Goal: Task Accomplishment & Management: Manage account settings

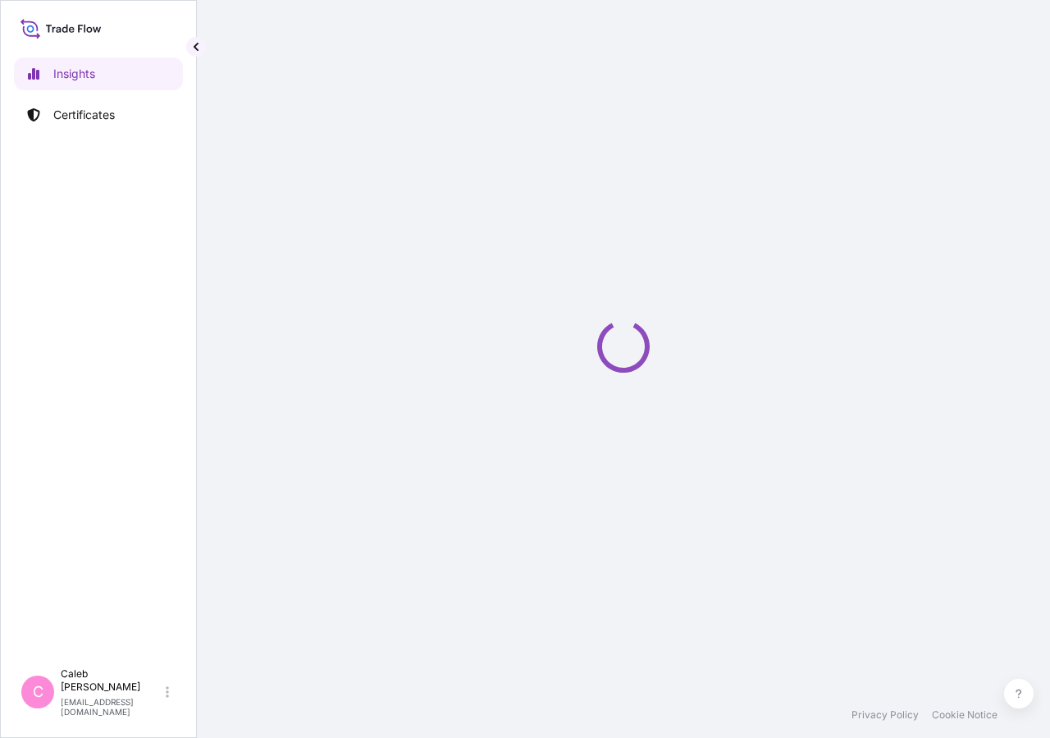
select select "2025"
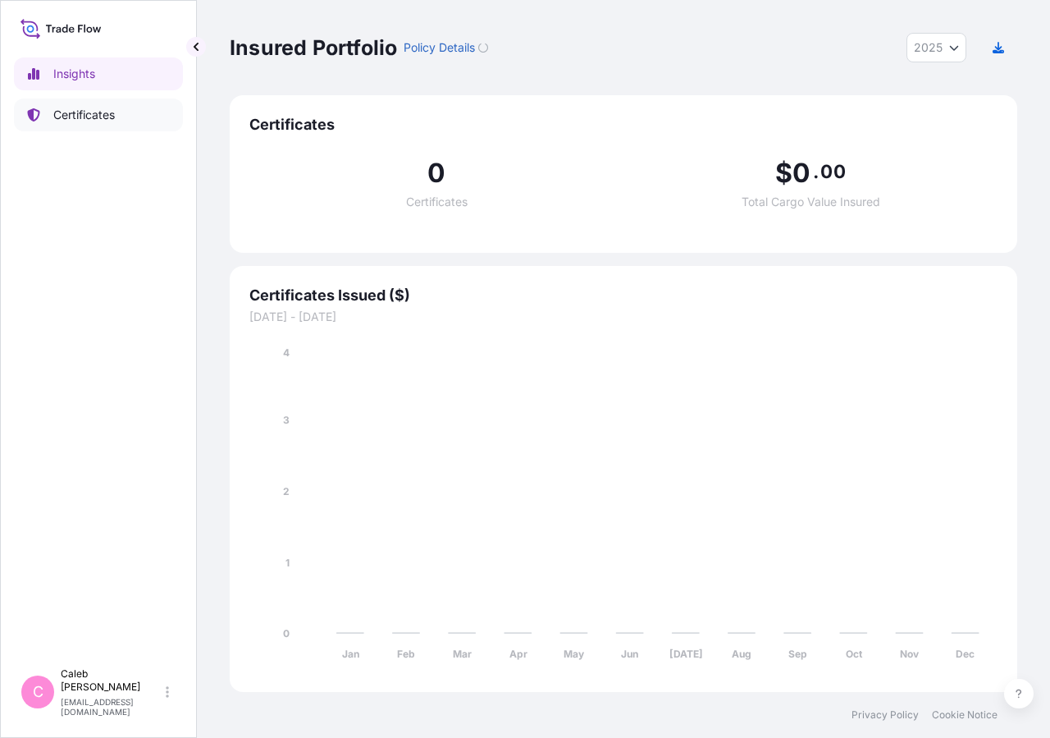
click at [89, 117] on p "Certificates" at bounding box center [84, 115] width 62 height 16
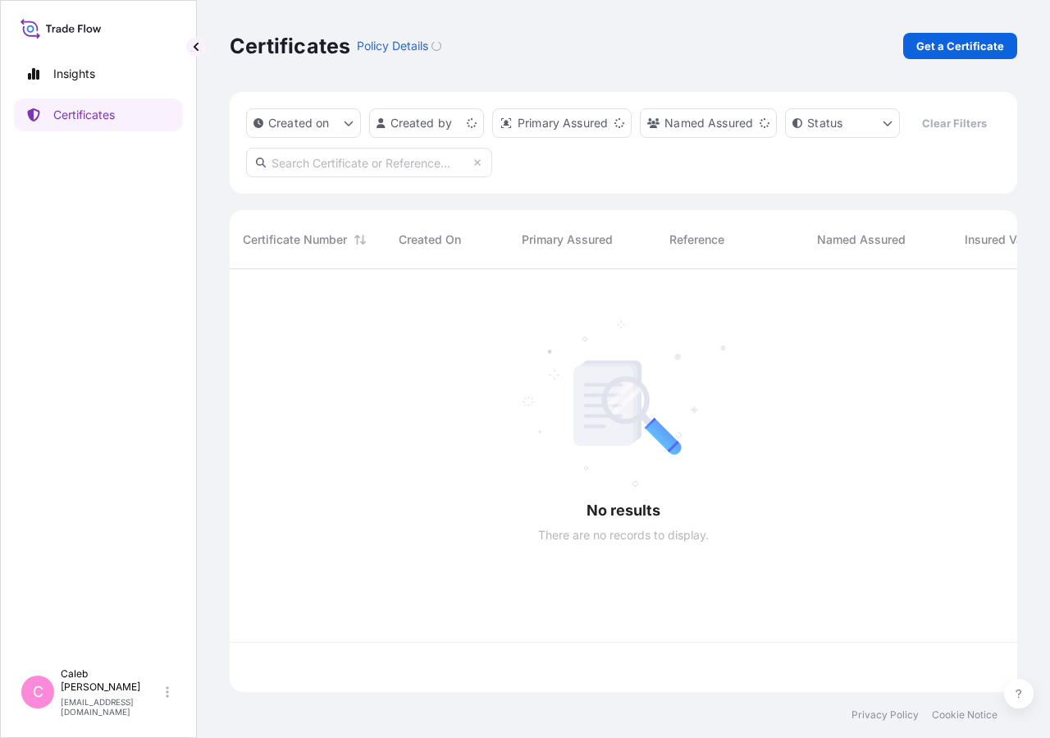
scroll to position [383, 774]
click at [332, 177] on input "text" at bounding box center [369, 163] width 246 height 30
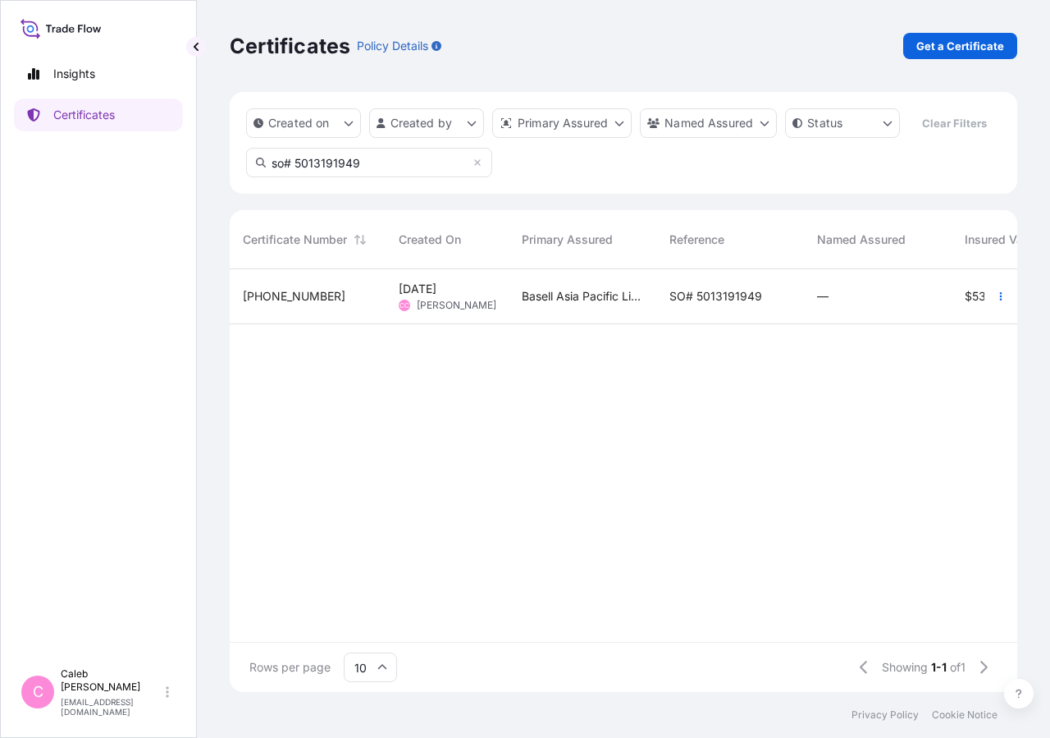
type input "so# 5013191949"
click at [728, 324] on div "SO# 5013191949" at bounding box center [730, 296] width 148 height 55
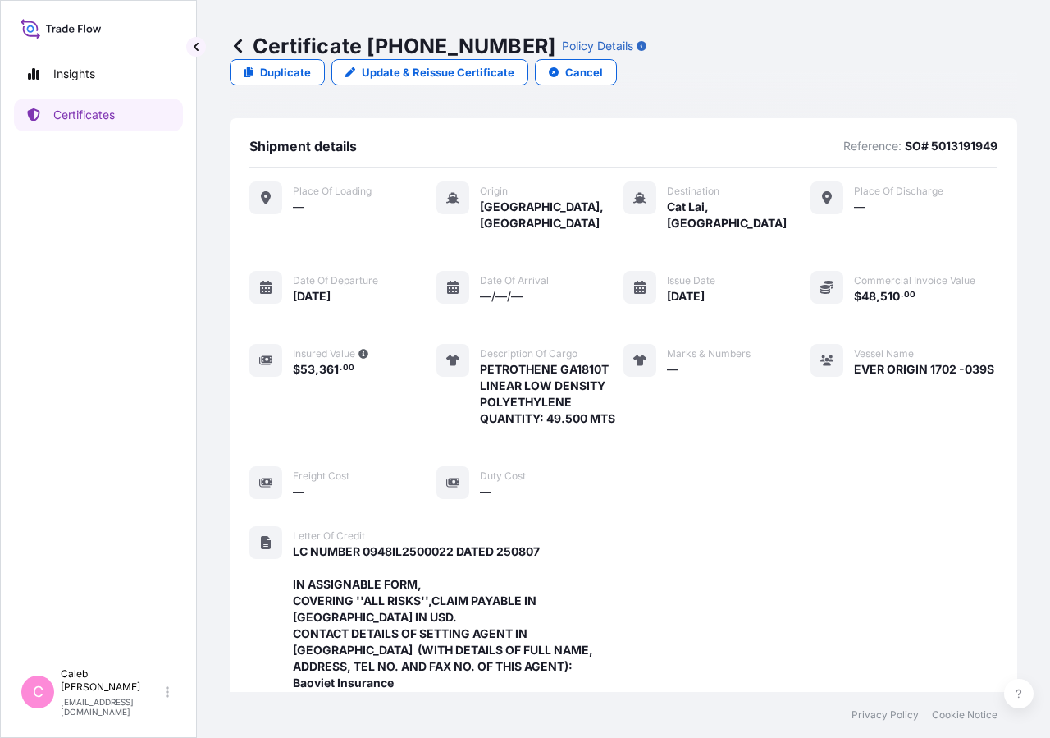
scroll to position [605, 0]
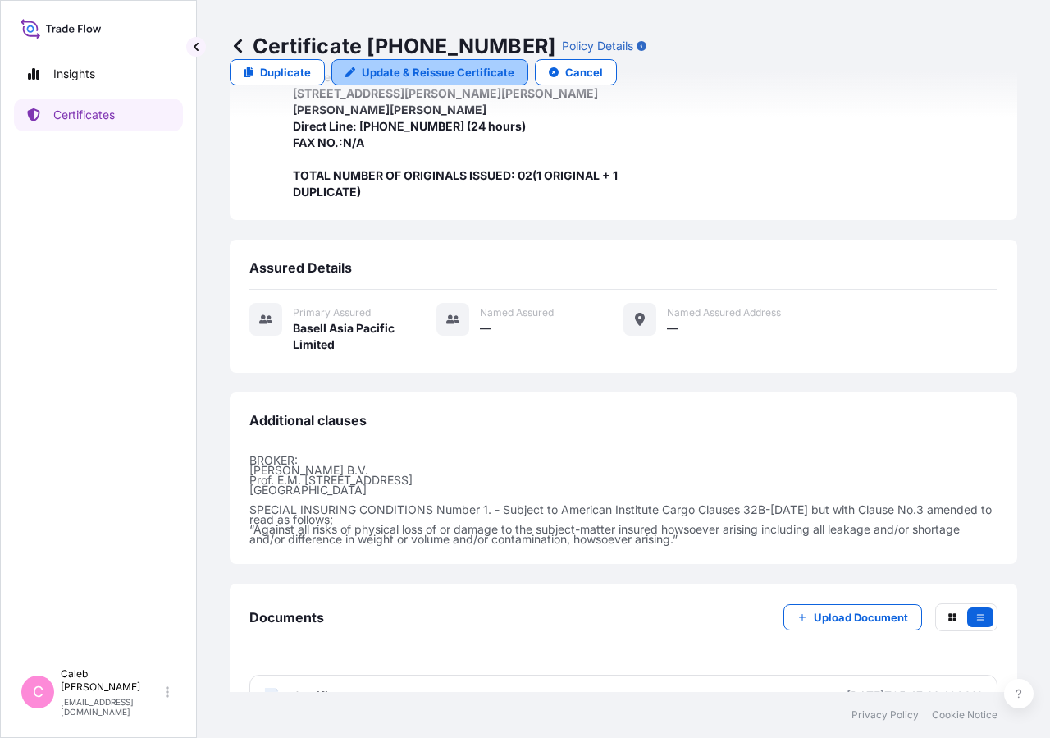
click at [514, 64] on p "Update & Reissue Certificate" at bounding box center [438, 72] width 153 height 16
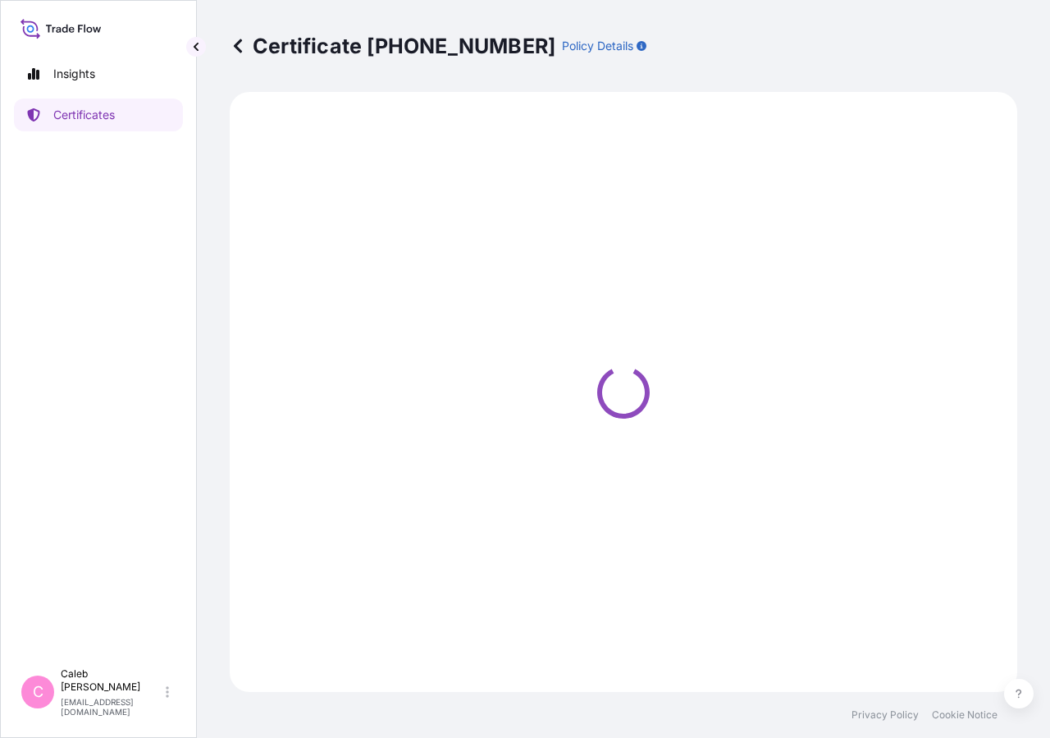
select select "Sea"
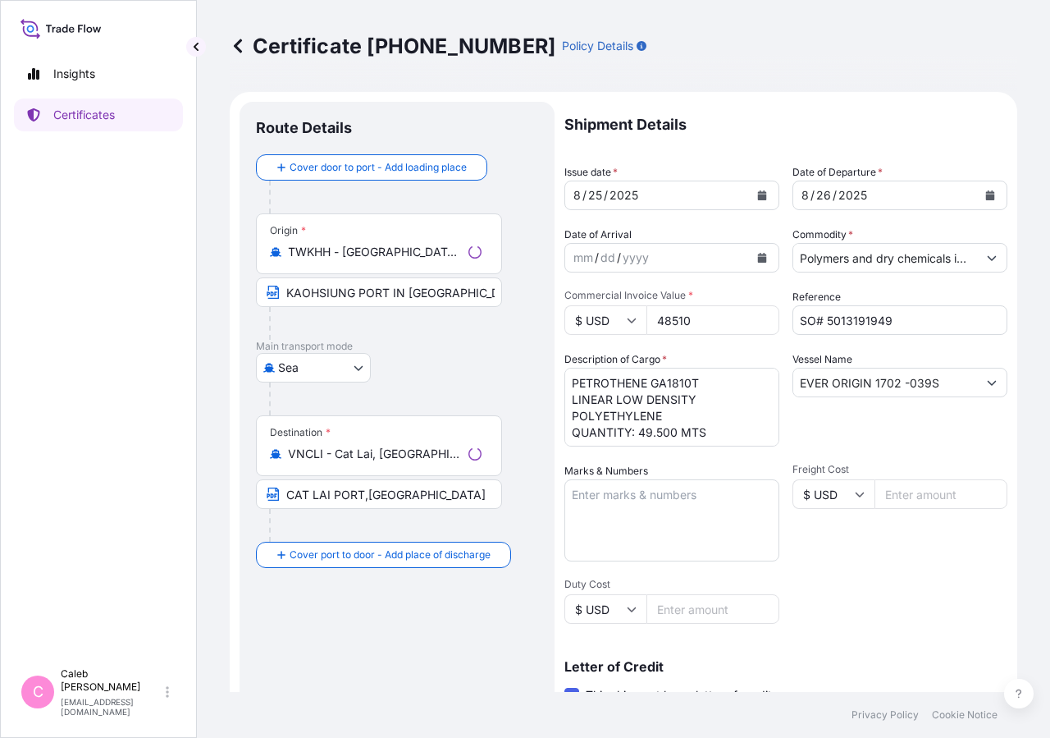
select select "32034"
click at [412, 503] on input "CAT LAI PORT,[GEOGRAPHIC_DATA]" at bounding box center [379, 494] width 246 height 30
drag, startPoint x: 285, startPoint y: 491, endPoint x: 507, endPoint y: 516, distance: 223.8
click at [284, 491] on input "CAT LAI PORT,[GEOGRAPHIC_DATA]" at bounding box center [379, 494] width 246 height 30
click at [359, 496] on input "CAT LAI PORT,[GEOGRAPHIC_DATA]" at bounding box center [379, 494] width 246 height 30
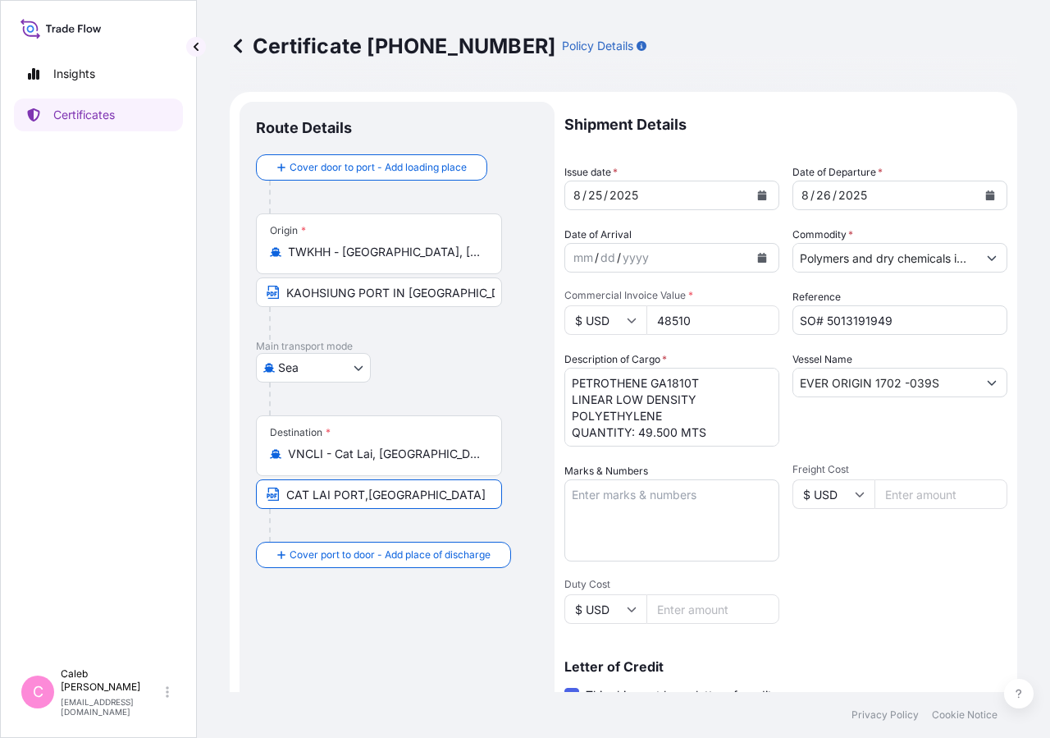
drag, startPoint x: 364, startPoint y: 492, endPoint x: 271, endPoint y: 494, distance: 93.5
click at [271, 494] on input "CAT LAI PORT,[GEOGRAPHIC_DATA]" at bounding box center [379, 494] width 246 height 30
click at [283, 493] on input "CAT LAI PORT,[GEOGRAPHIC_DATA]" at bounding box center [379, 494] width 246 height 30
paste input "CAT LAI PORT"
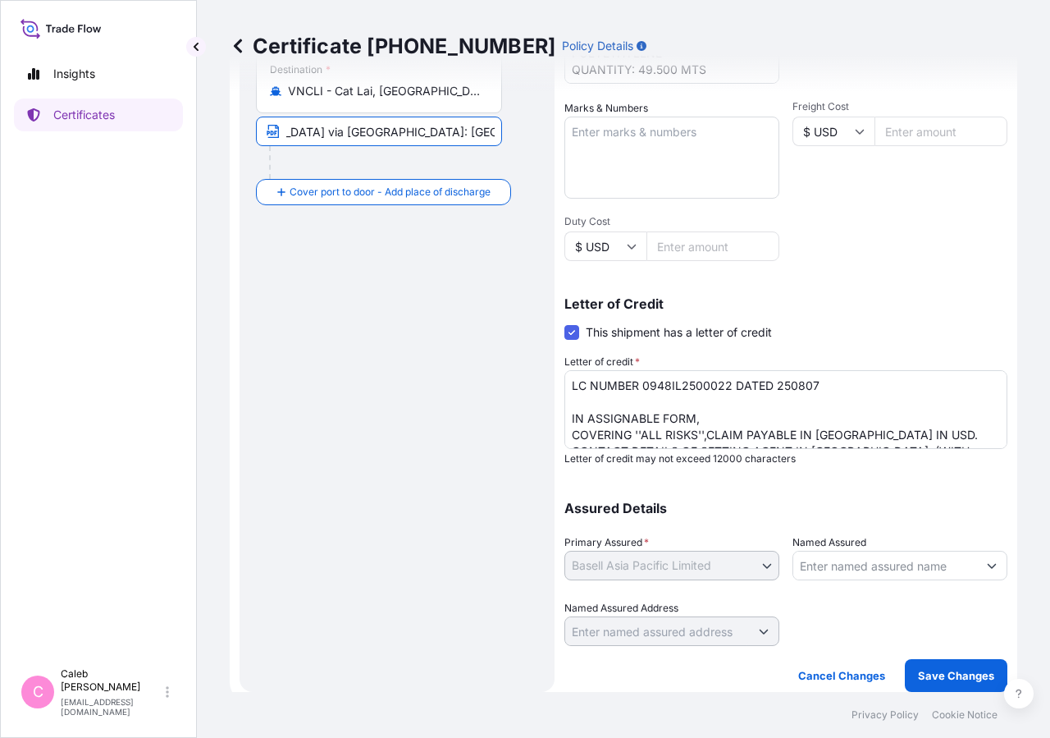
type input "CAT LAI PORT, [GEOGRAPHIC_DATA], [GEOGRAPHIC_DATA] via [GEOGRAPHIC_DATA]: [GEOG…"
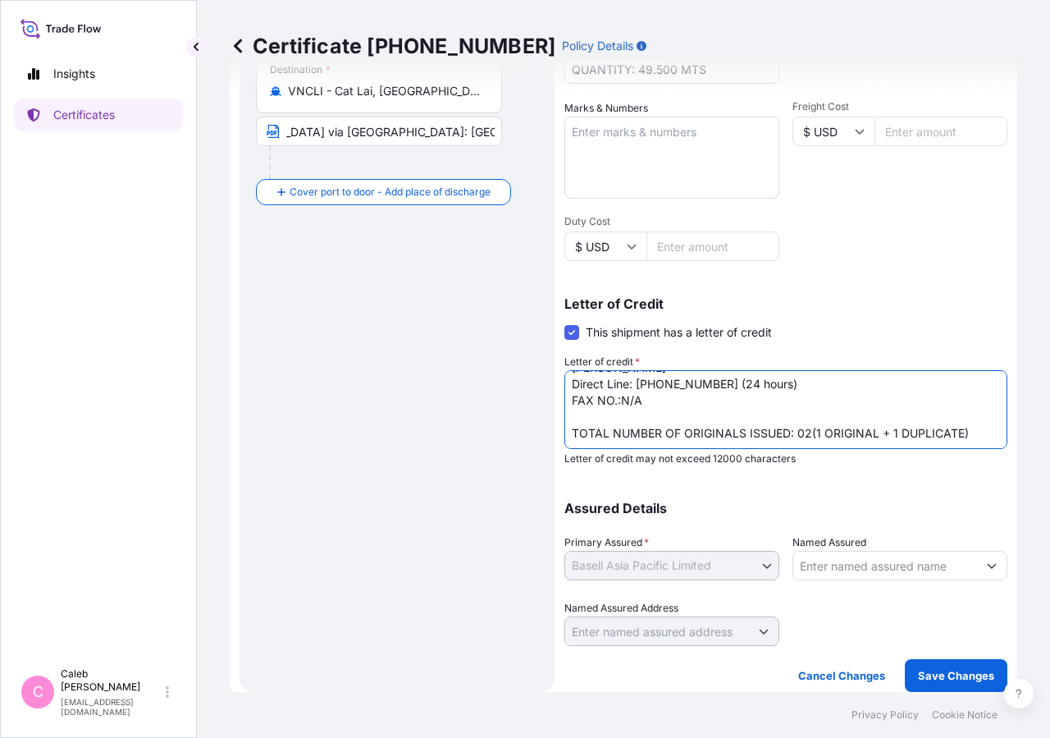
click at [595, 400] on textarea "LC NUMBER 0948IL2500022 DATED 250807 IN ASSIGNABLE FORM, COVERING ''ALL RISKS''…" at bounding box center [785, 409] width 443 height 79
type textarea "LC NUMBER 0948IL2500022 DATED 250807 IN ASSIGNABLE FORM, COVERING ''ALL RISKS''…"
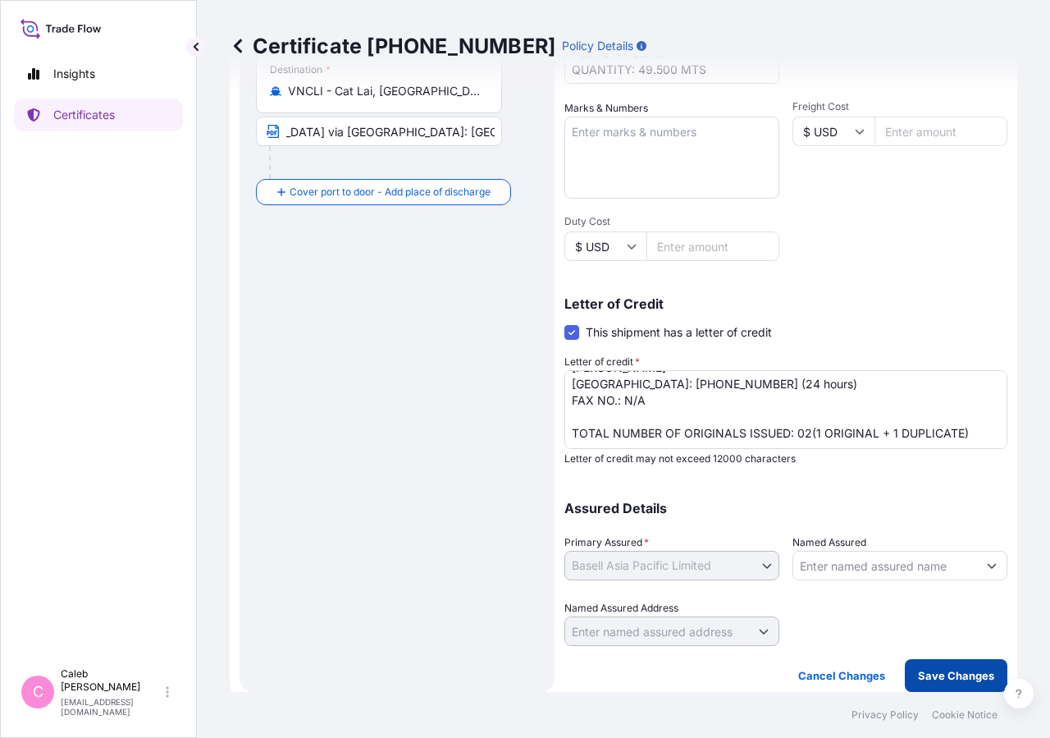
click at [962, 679] on p "Save Changes" at bounding box center [956, 675] width 76 height 16
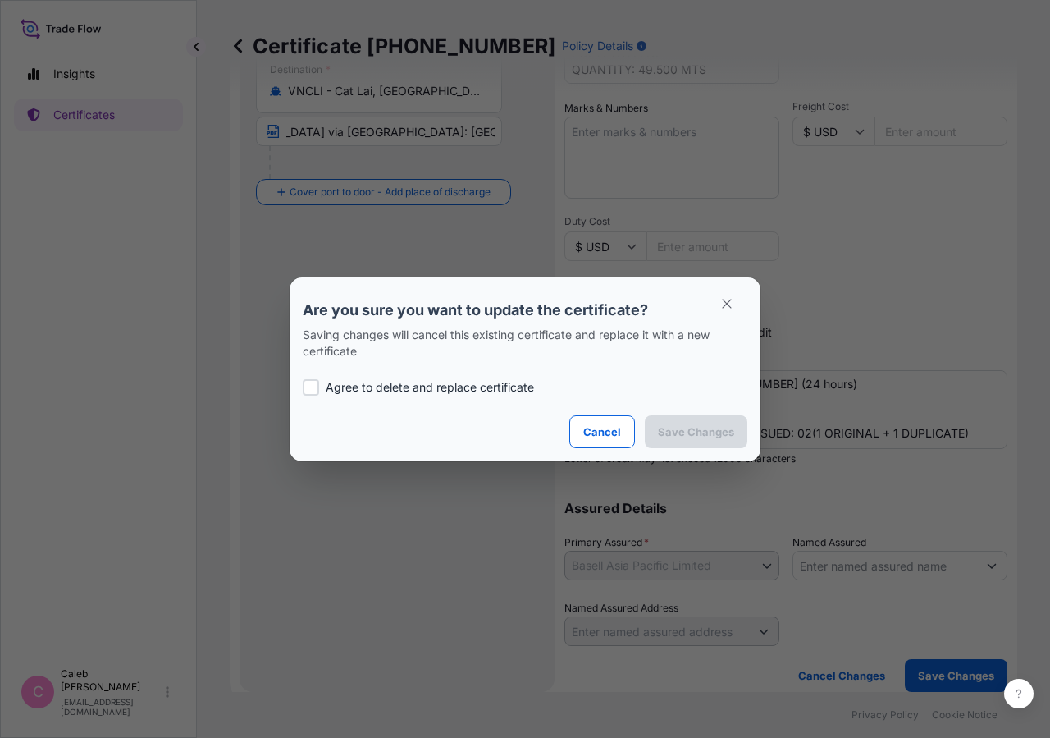
click at [316, 383] on div at bounding box center [311, 387] width 16 height 16
checkbox input "true"
click at [704, 434] on p "Save Changes" at bounding box center [696, 431] width 76 height 16
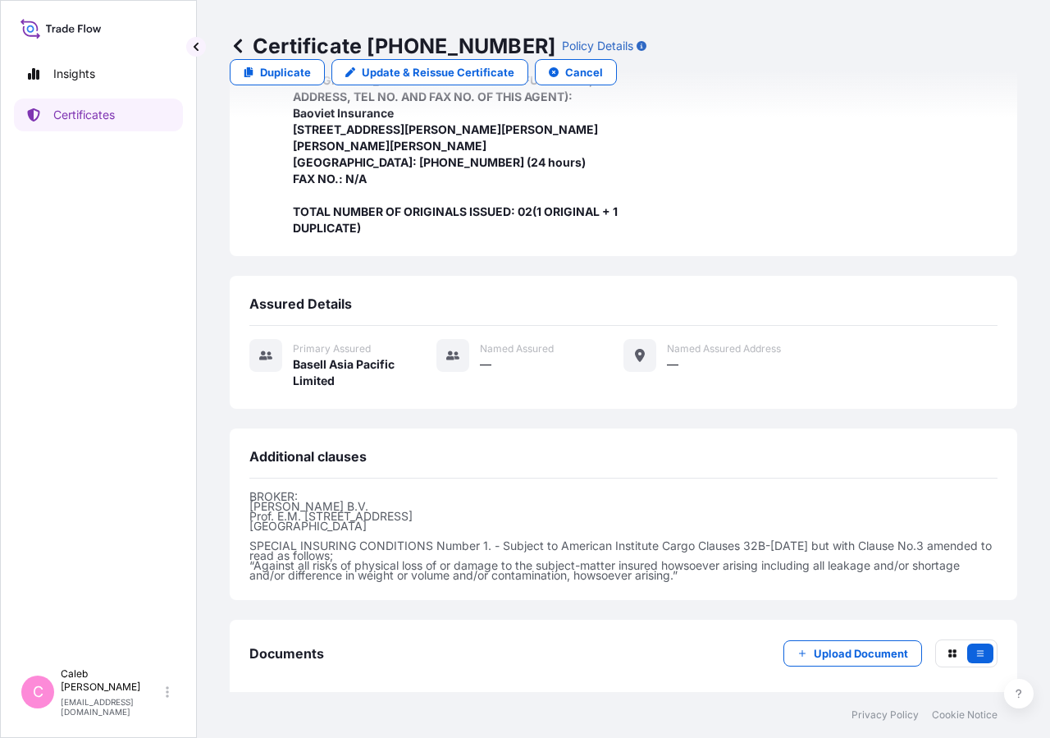
scroll to position [605, 0]
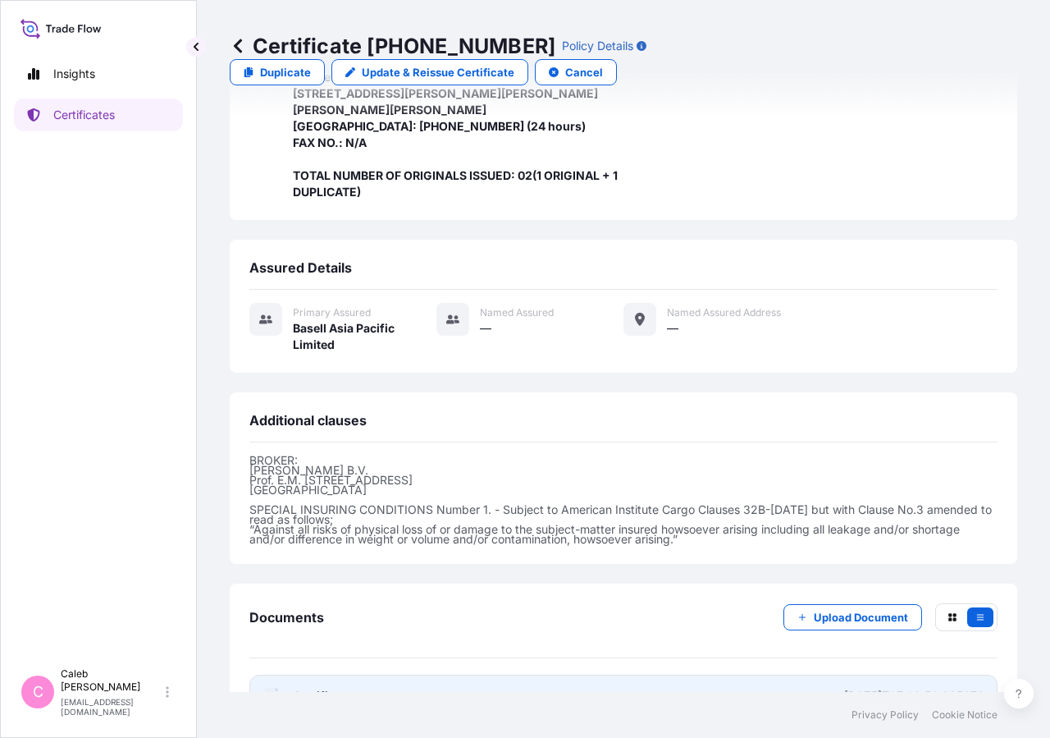
click at [333, 688] on span "Certificate" at bounding box center [322, 696] width 59 height 16
click at [326, 688] on span "Certificate" at bounding box center [322, 696] width 59 height 16
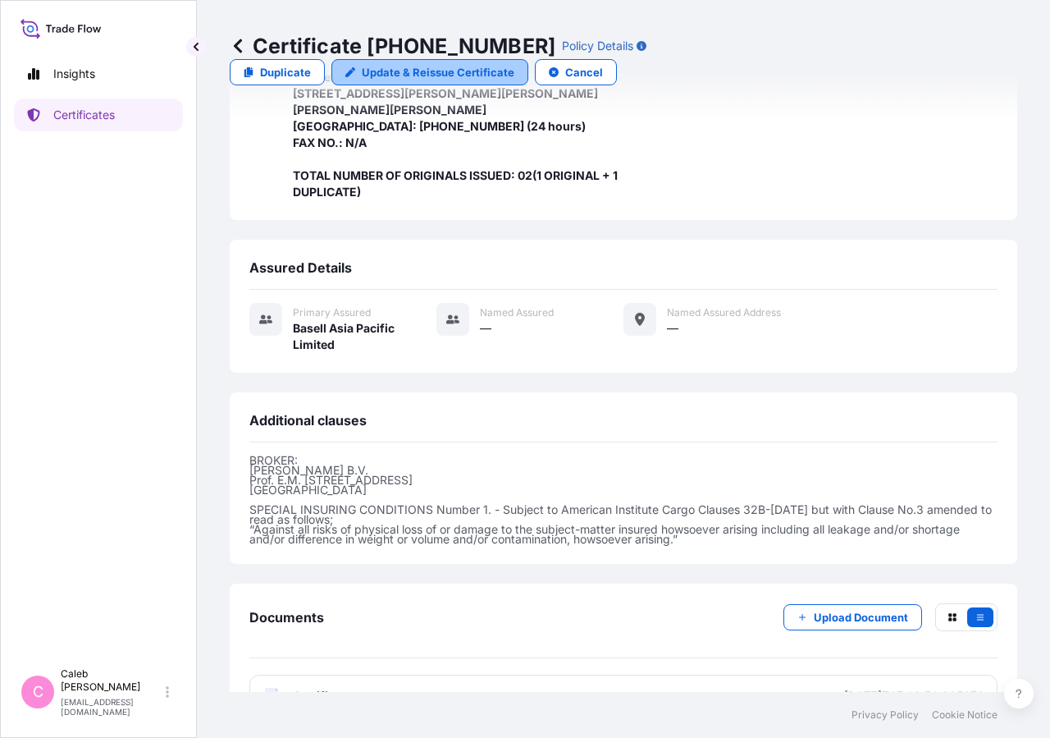
click at [514, 64] on p "Update & Reissue Certificate" at bounding box center [438, 72] width 153 height 16
select select "Sea"
select select "32034"
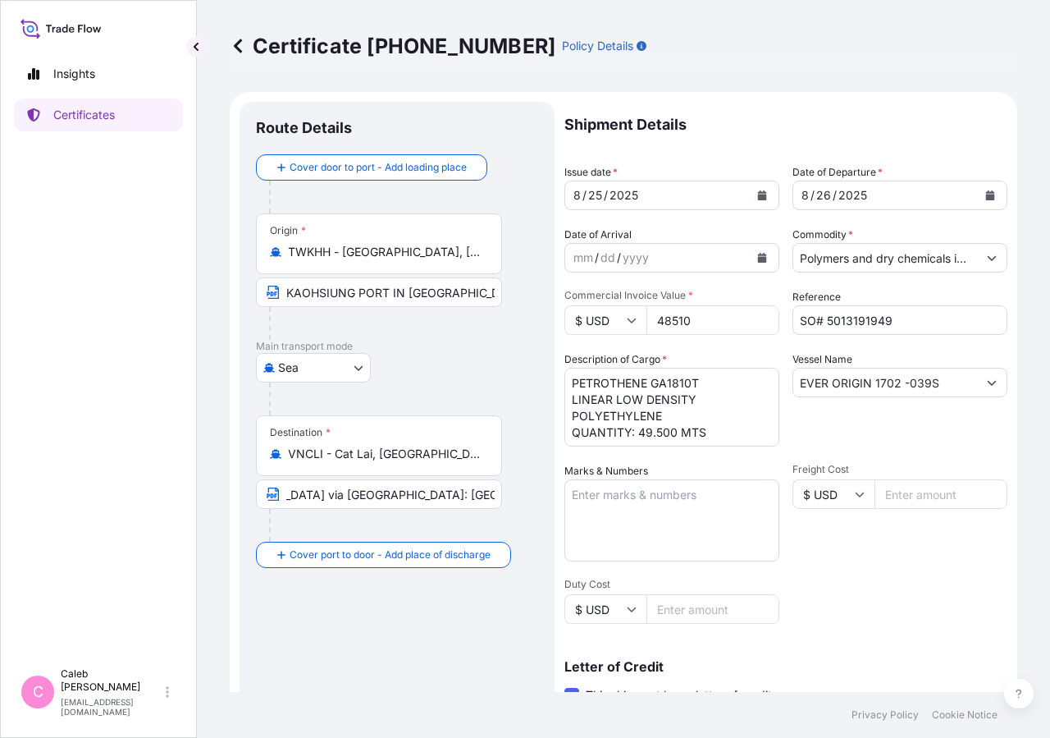
click at [759, 196] on icon "Calendar" at bounding box center [762, 195] width 9 height 10
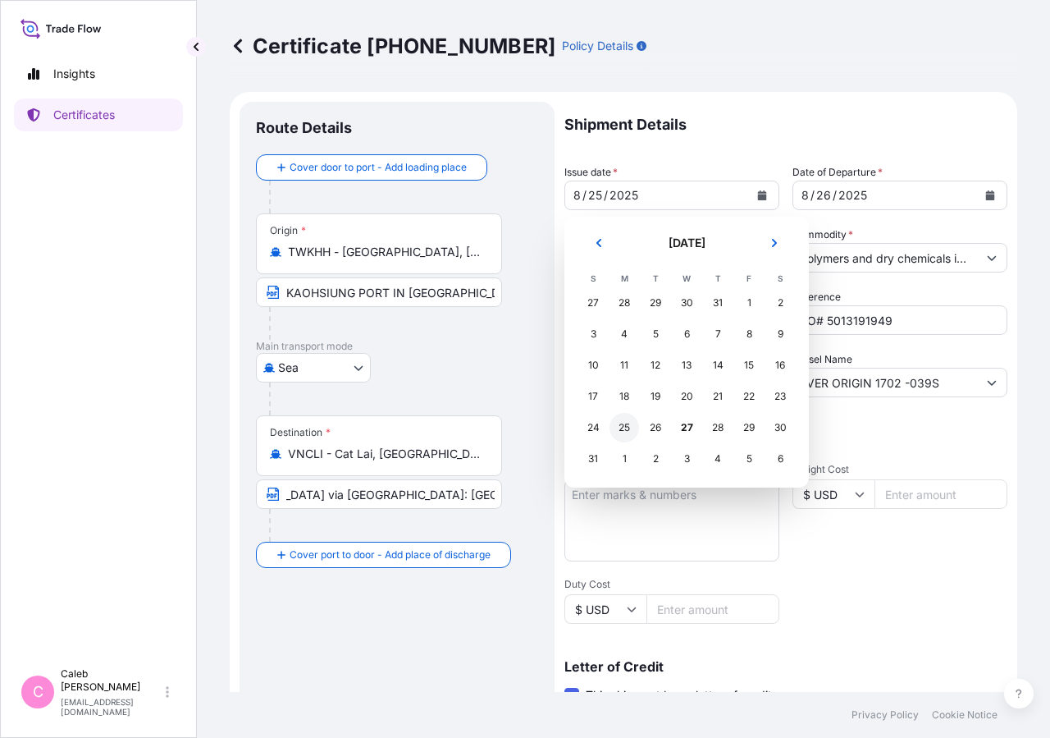
click at [624, 426] on div "25" at bounding box center [625, 428] width 30 height 30
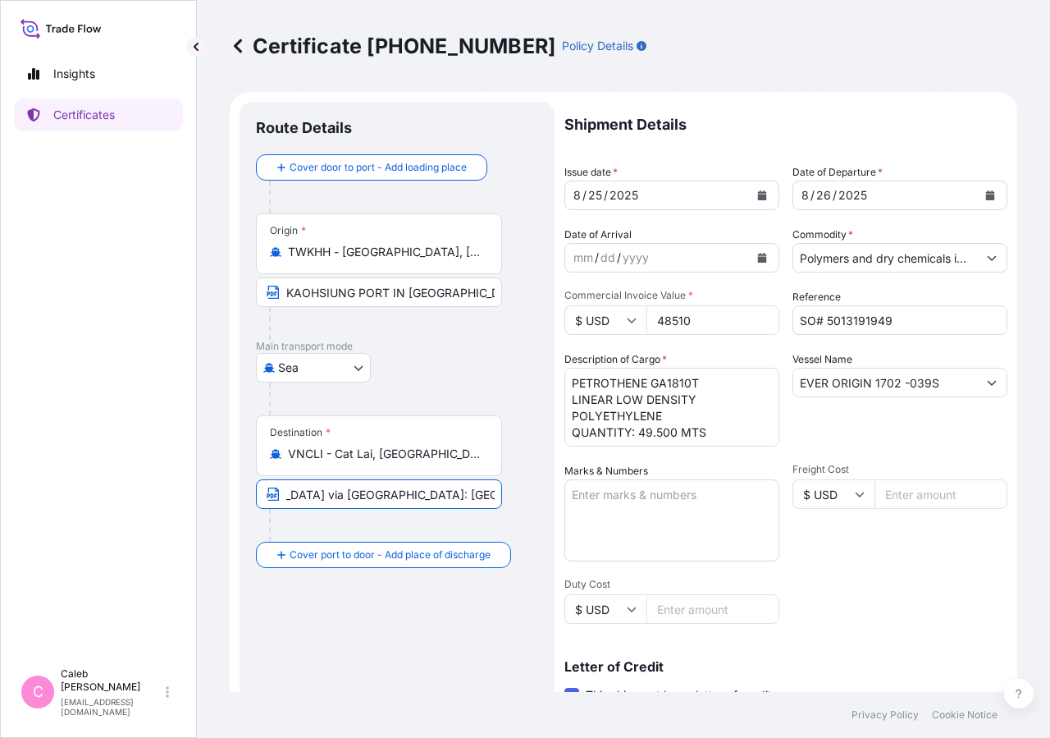
drag, startPoint x: 360, startPoint y: 496, endPoint x: 554, endPoint y: 484, distance: 194.0
click at [502, 484] on input "CAT LAI PORT, [GEOGRAPHIC_DATA], [GEOGRAPHIC_DATA] via [GEOGRAPHIC_DATA]: [GEOG…" at bounding box center [379, 494] width 246 height 30
drag, startPoint x: 298, startPoint y: 496, endPoint x: 214, endPoint y: 499, distance: 83.7
click at [256, 499] on input "CAT LAI PORT, [GEOGRAPHIC_DATA], [GEOGRAPHIC_DATA] via [GEOGRAPHIC_DATA]:" at bounding box center [379, 494] width 246 height 30
click at [285, 495] on input "CAT LAI PORT, [GEOGRAPHIC_DATA], [GEOGRAPHIC_DATA] via [GEOGRAPHIC_DATA]:" at bounding box center [379, 494] width 246 height 30
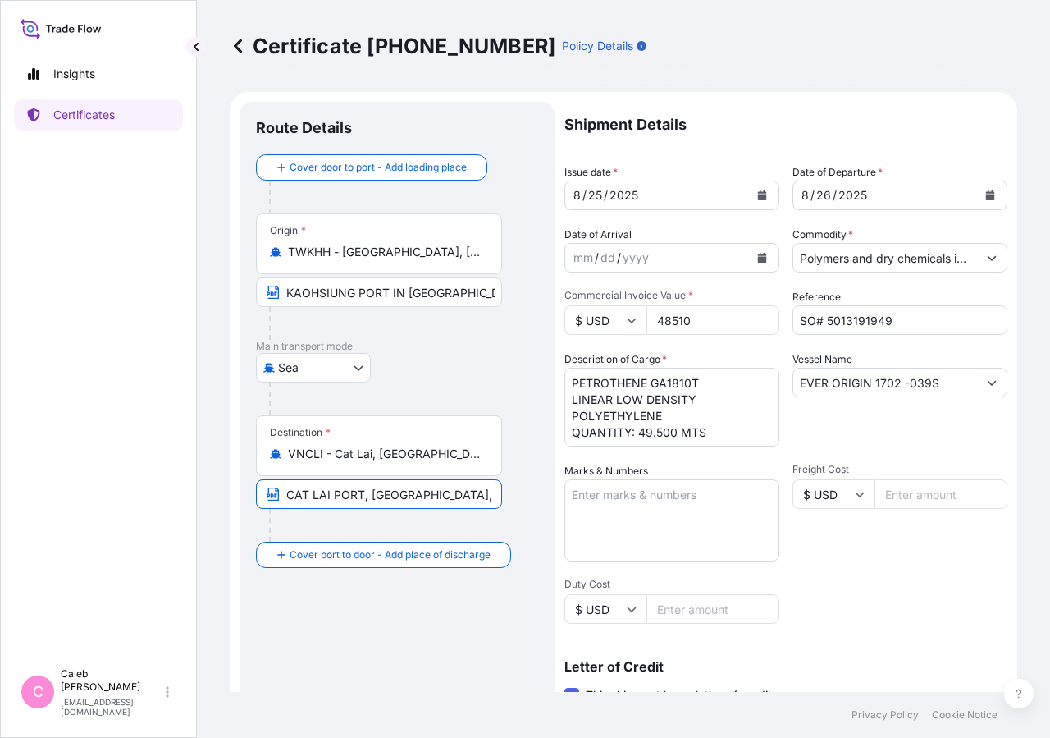
paste input "CAT LAI PORT,[GEOGRAPHIC_DATA]"
paste input "CAT LAI PORT, [GEOGRAPHIC_DATA], [GEOGRAPHIC_DATA]"
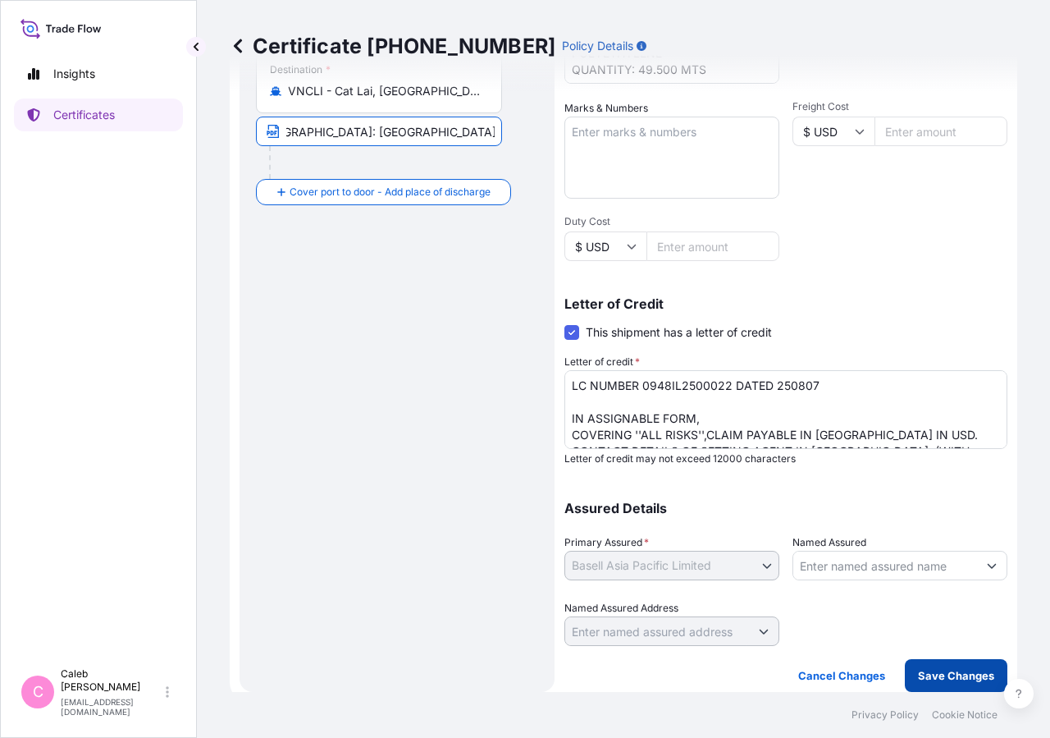
type input "[GEOGRAPHIC_DATA], [GEOGRAPHIC_DATA] via [GEOGRAPHIC_DATA]: [GEOGRAPHIC_DATA], …"
click at [943, 680] on p "Save Changes" at bounding box center [956, 675] width 76 height 16
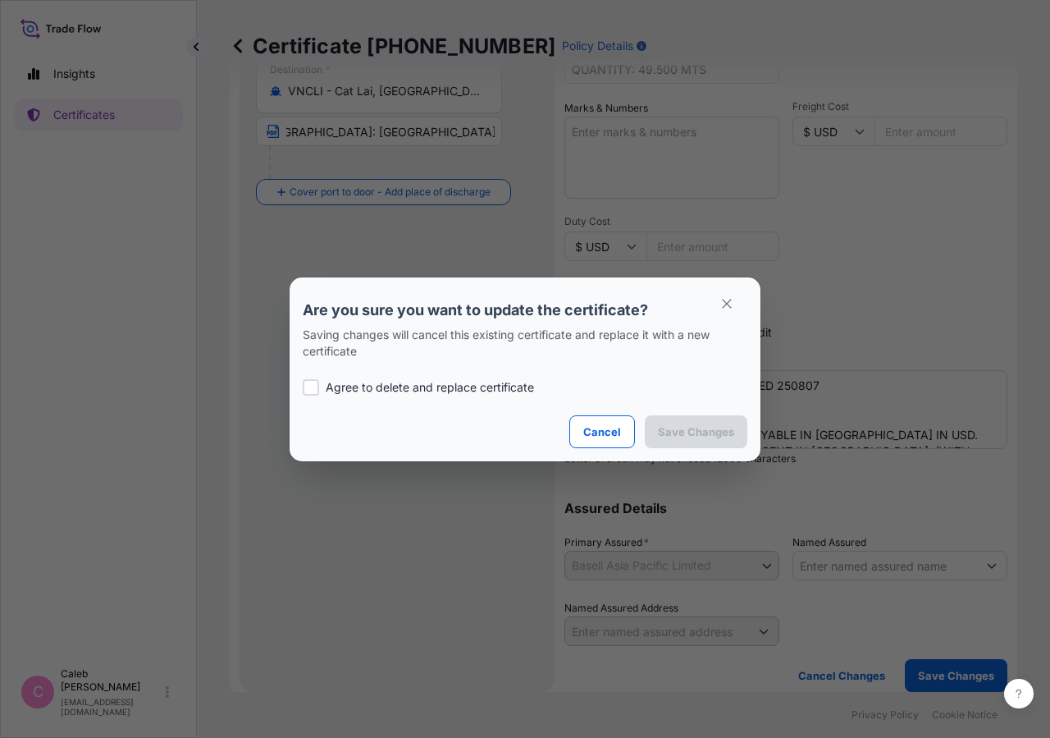
click at [322, 391] on label "Agree to delete and replace certificate" at bounding box center [525, 387] width 445 height 16
checkbox input "true"
click at [681, 423] on p "Save Changes" at bounding box center [696, 431] width 76 height 16
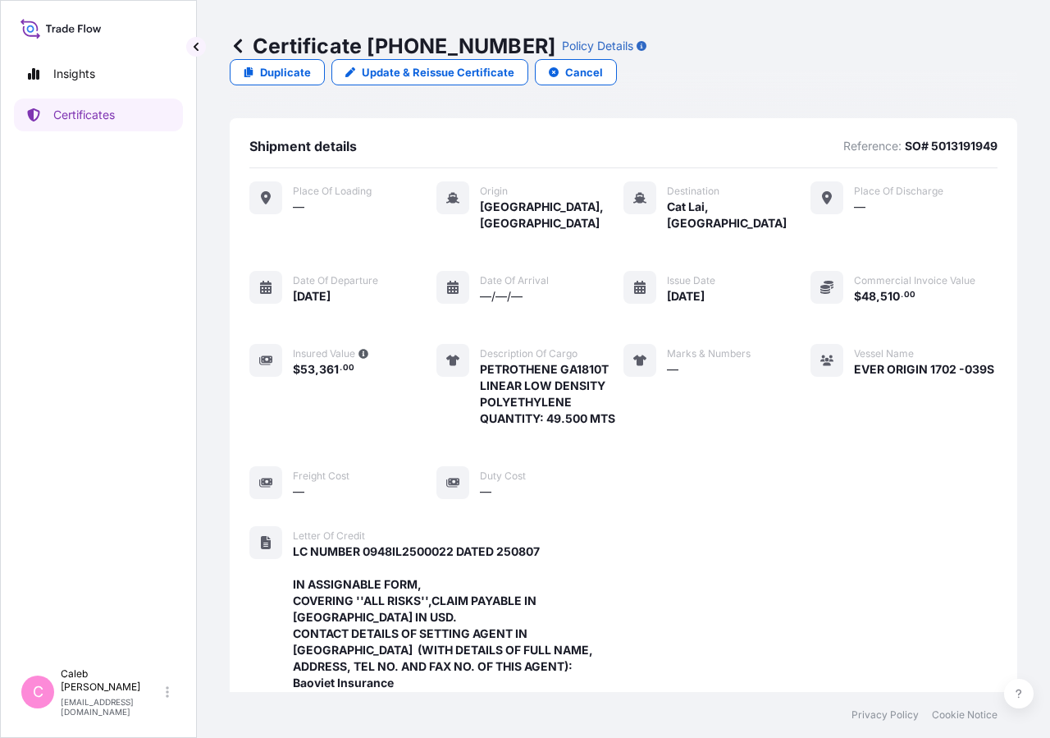
scroll to position [605, 0]
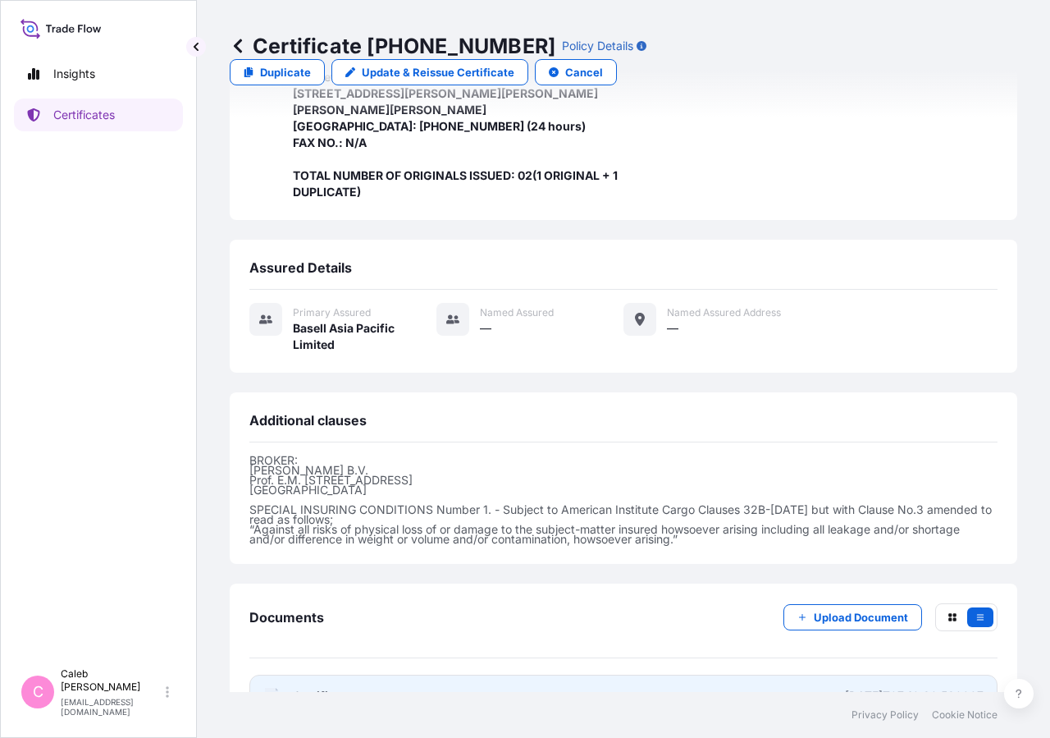
click at [337, 688] on span "Certificate" at bounding box center [322, 696] width 59 height 16
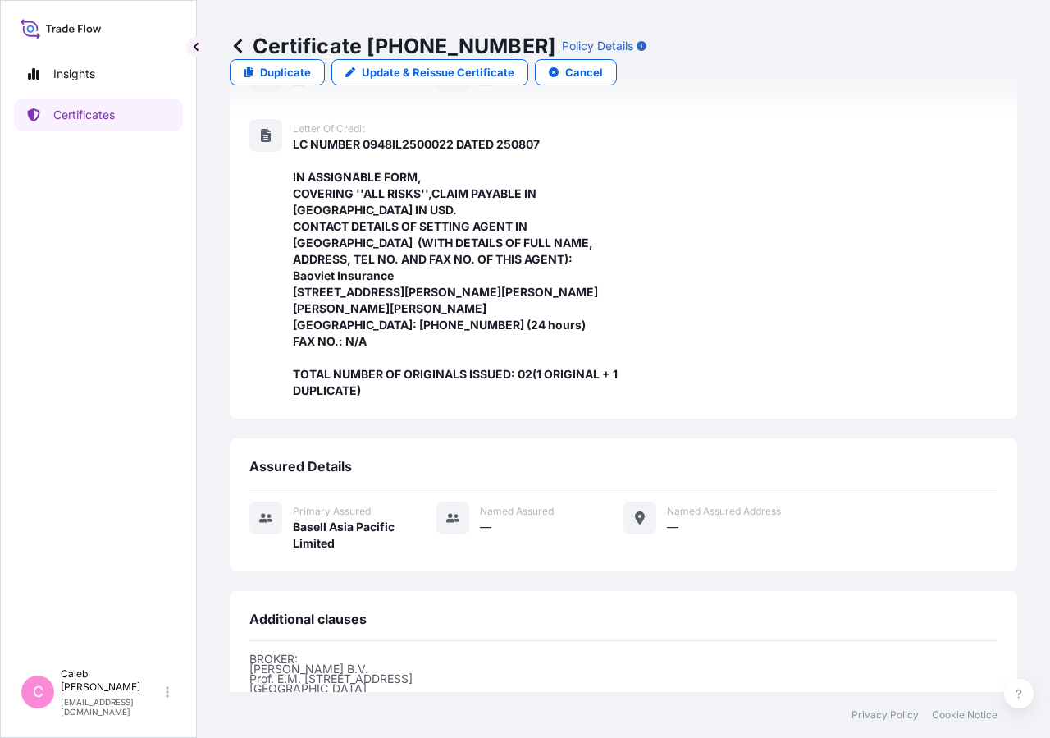
scroll to position [492, 0]
